Goal: Find specific page/section: Find specific page/section

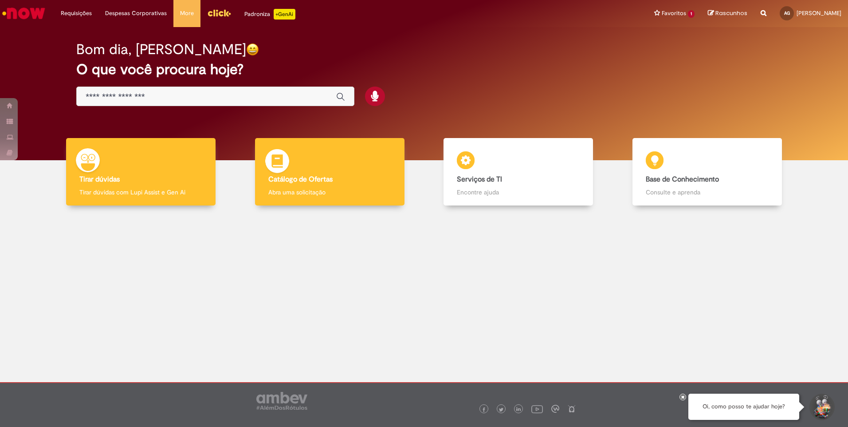
click at [347, 168] on div "Catálogo de Ofertas Catálogo de Ofertas Abra uma solicitação" at bounding box center [329, 172] width 149 height 68
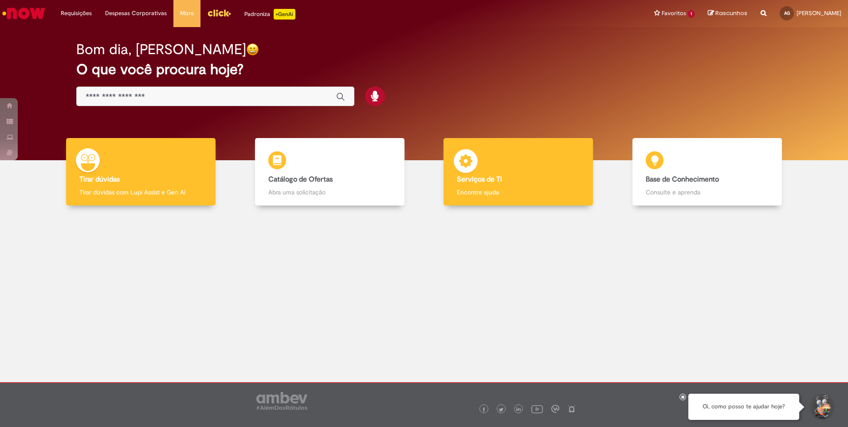
click at [527, 158] on div "Serviços de TI Serviços de TI Encontre ajuda" at bounding box center [517, 172] width 149 height 68
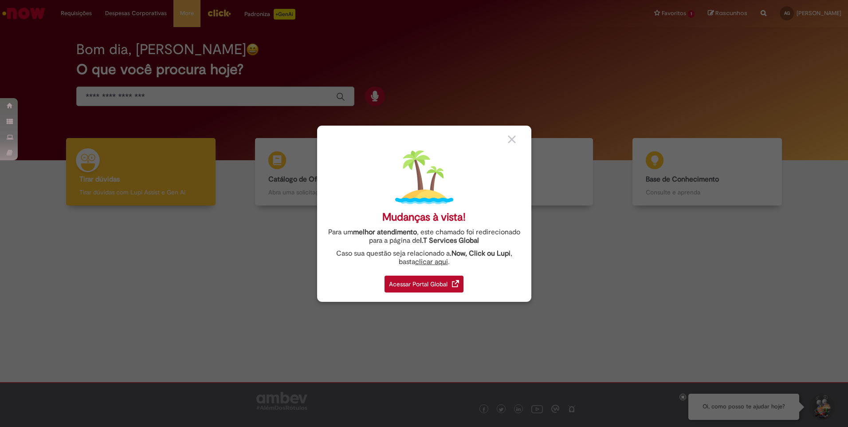
click at [515, 137] on img at bounding box center [512, 139] width 8 height 8
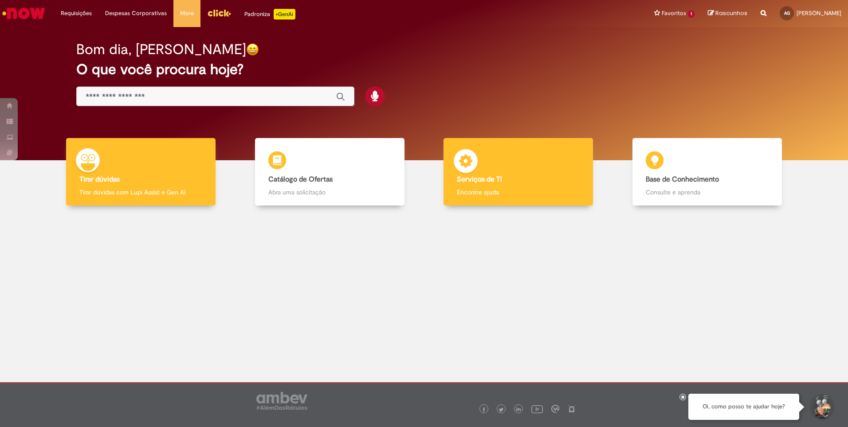
click at [513, 178] on h4 "Serviços de TI" at bounding box center [518, 180] width 123 height 8
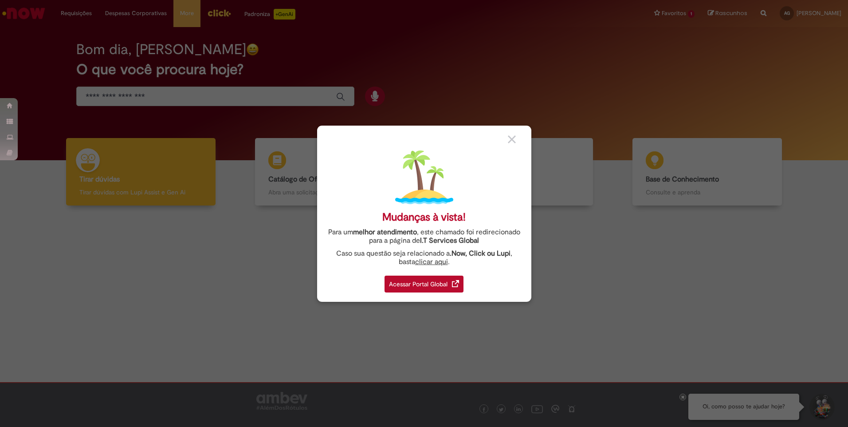
click at [448, 295] on div "Mudanças à vista! Para um melhor atendimento , este chamado foi redirecionado p…" at bounding box center [424, 213] width 214 height 176
click at [448, 282] on div "Acessar Portal Global" at bounding box center [423, 283] width 79 height 17
